Goal: Navigation & Orientation: Find specific page/section

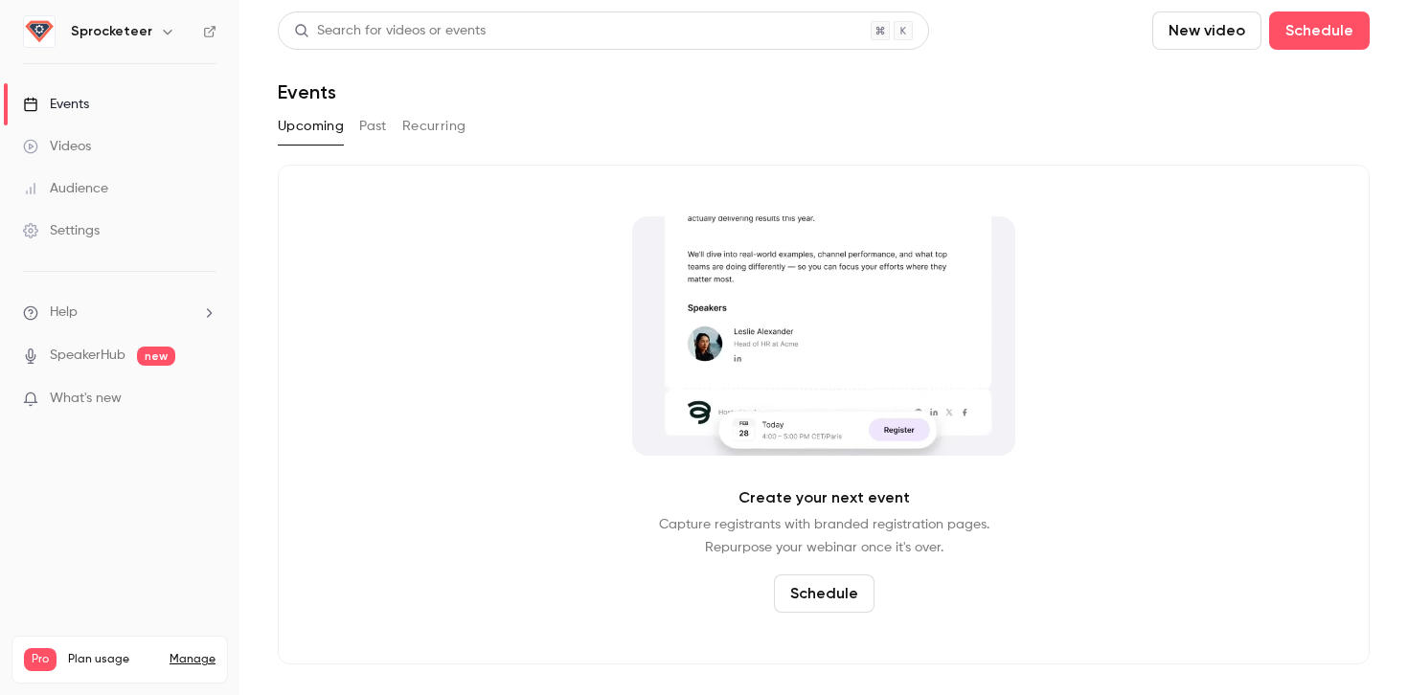
click at [106, 34] on h6 "Sprocketeer" at bounding box center [111, 31] width 81 height 19
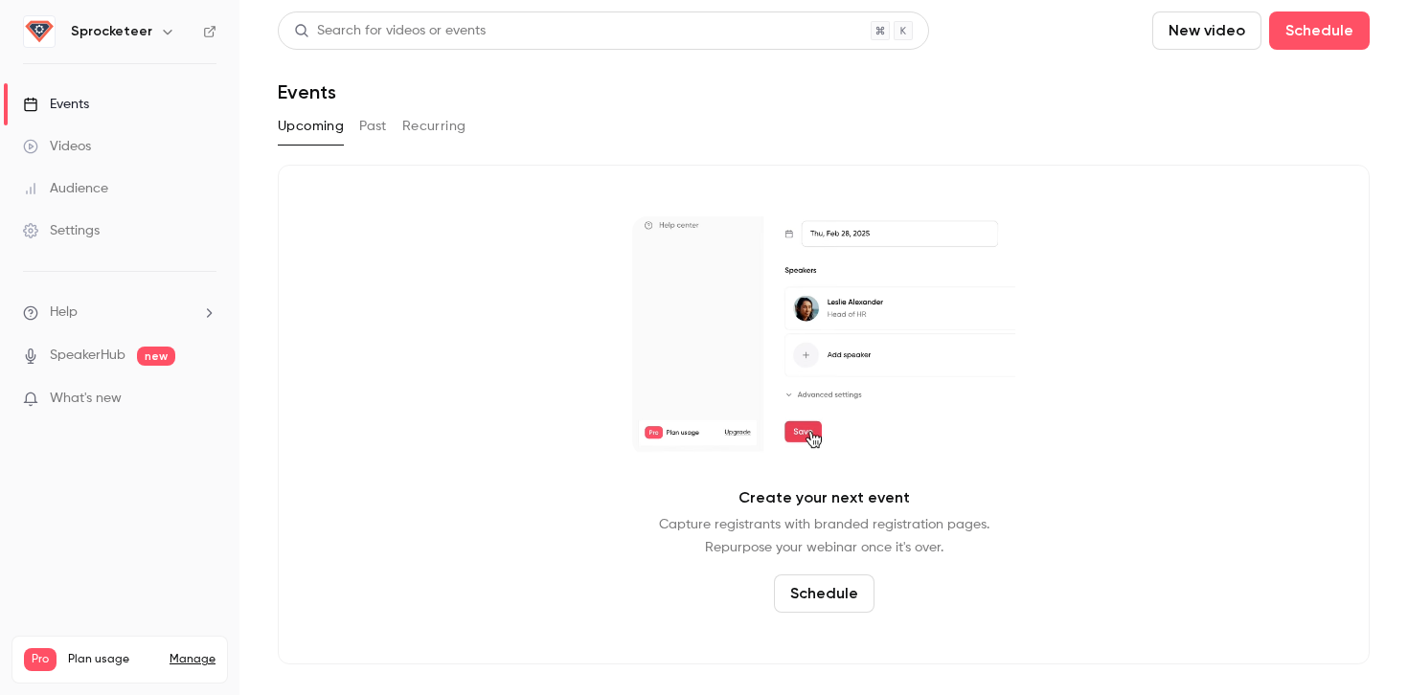
click at [156, 41] on button "button" at bounding box center [167, 31] width 23 height 23
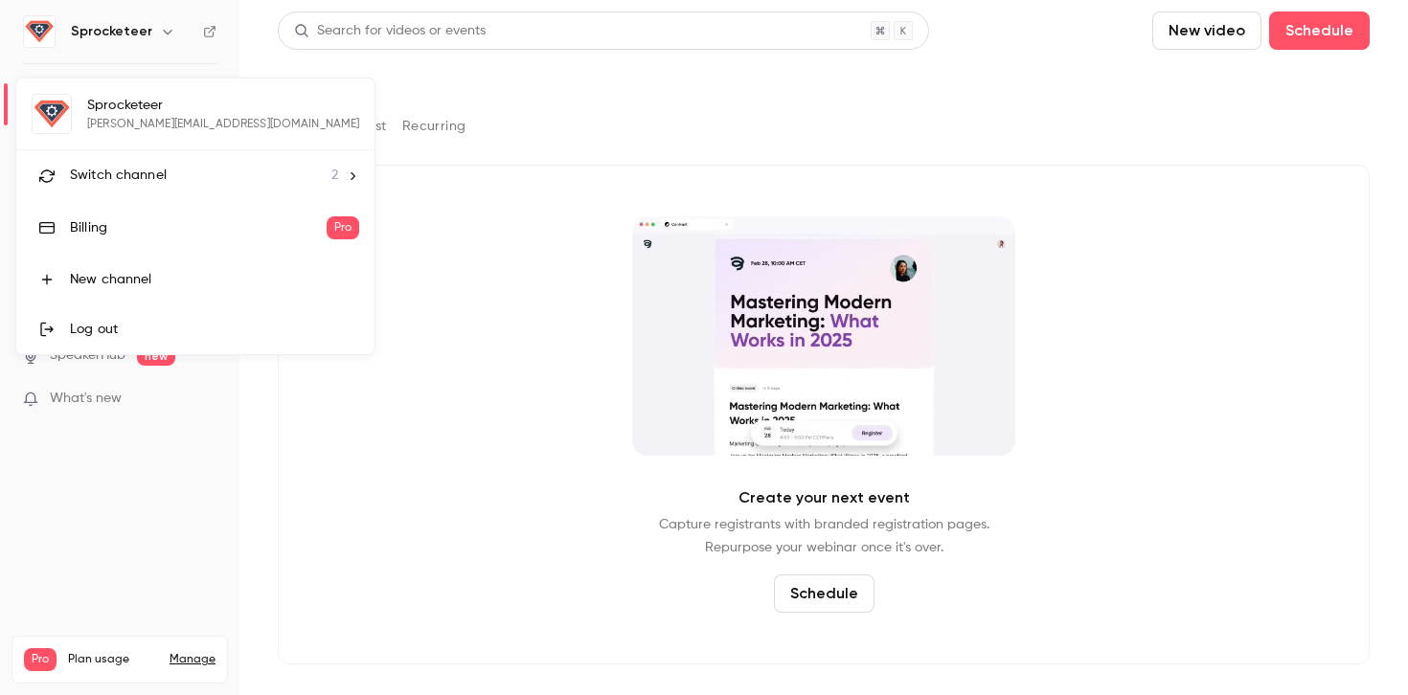
click at [127, 166] on span "Switch channel" at bounding box center [118, 176] width 97 height 20
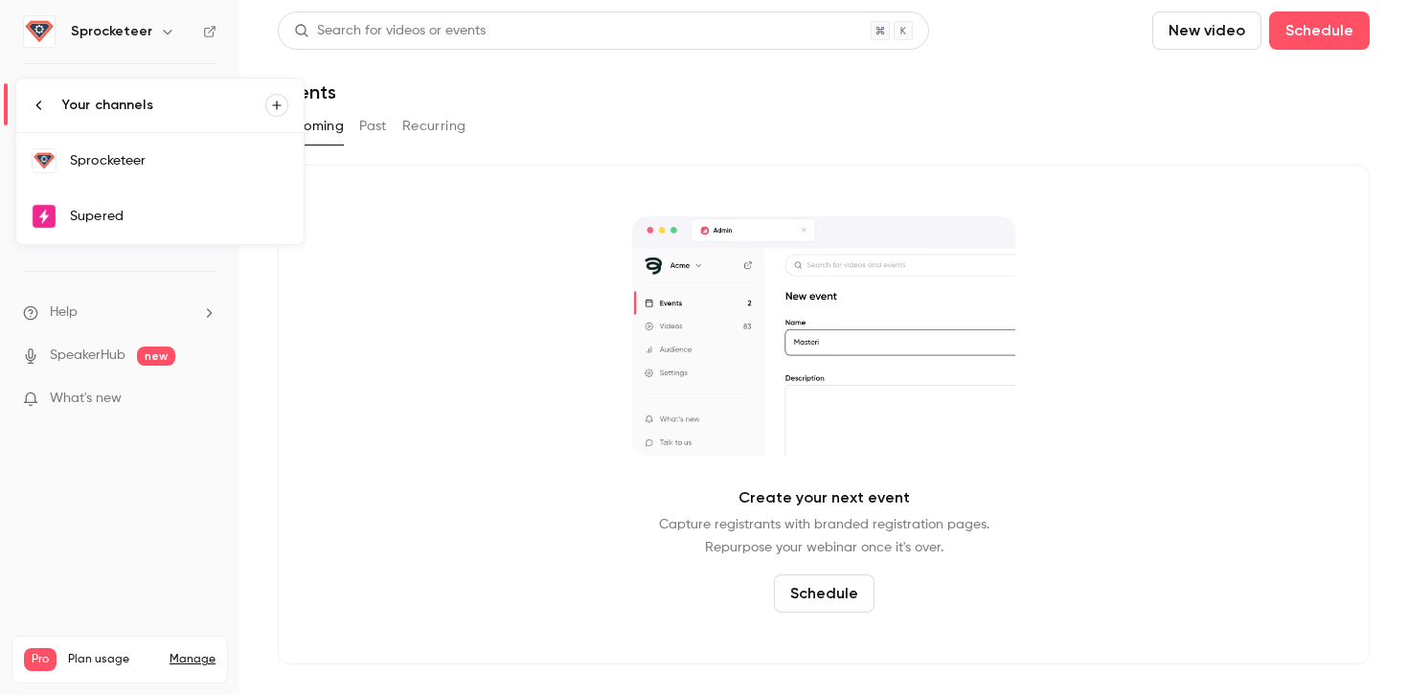
click at [134, 220] on div "Supered" at bounding box center [179, 216] width 218 height 19
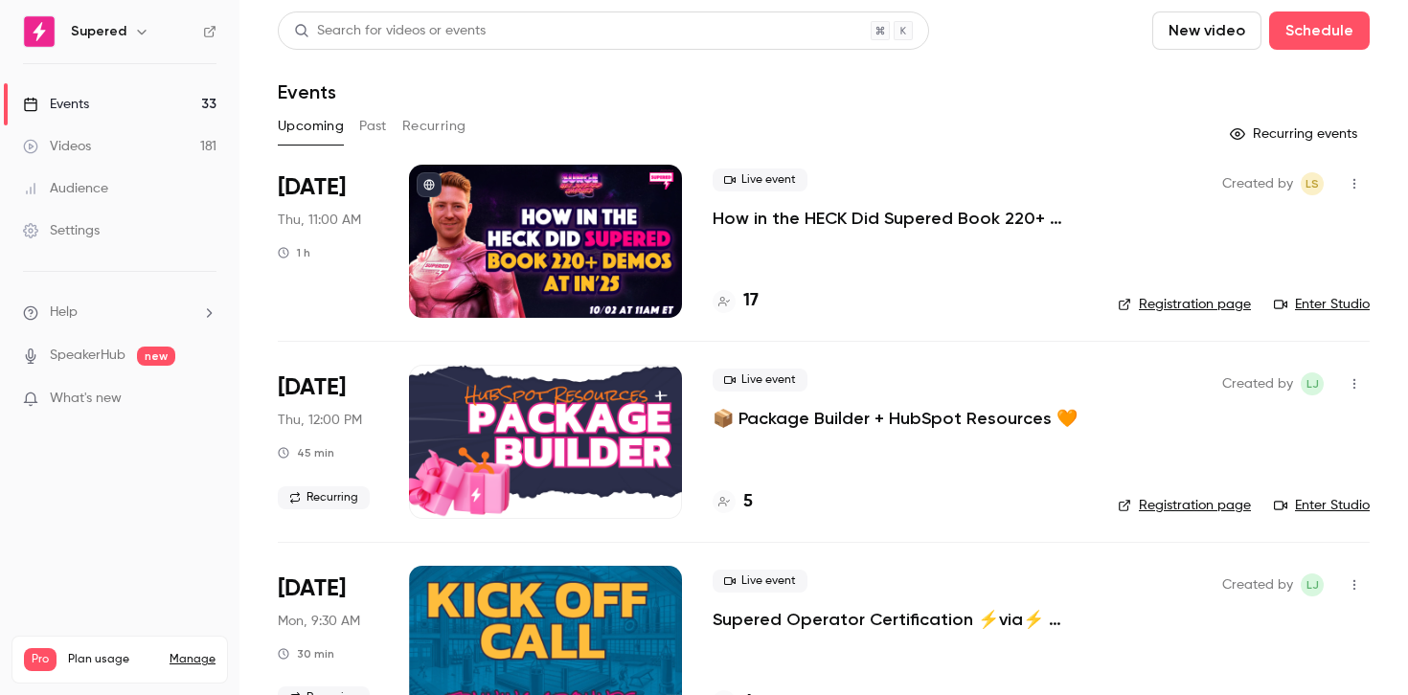
click at [1133, 309] on link "Registration page" at bounding box center [1184, 304] width 133 height 19
click at [1147, 309] on link "Registration page" at bounding box center [1184, 304] width 133 height 19
